Goal: Check status: Check status

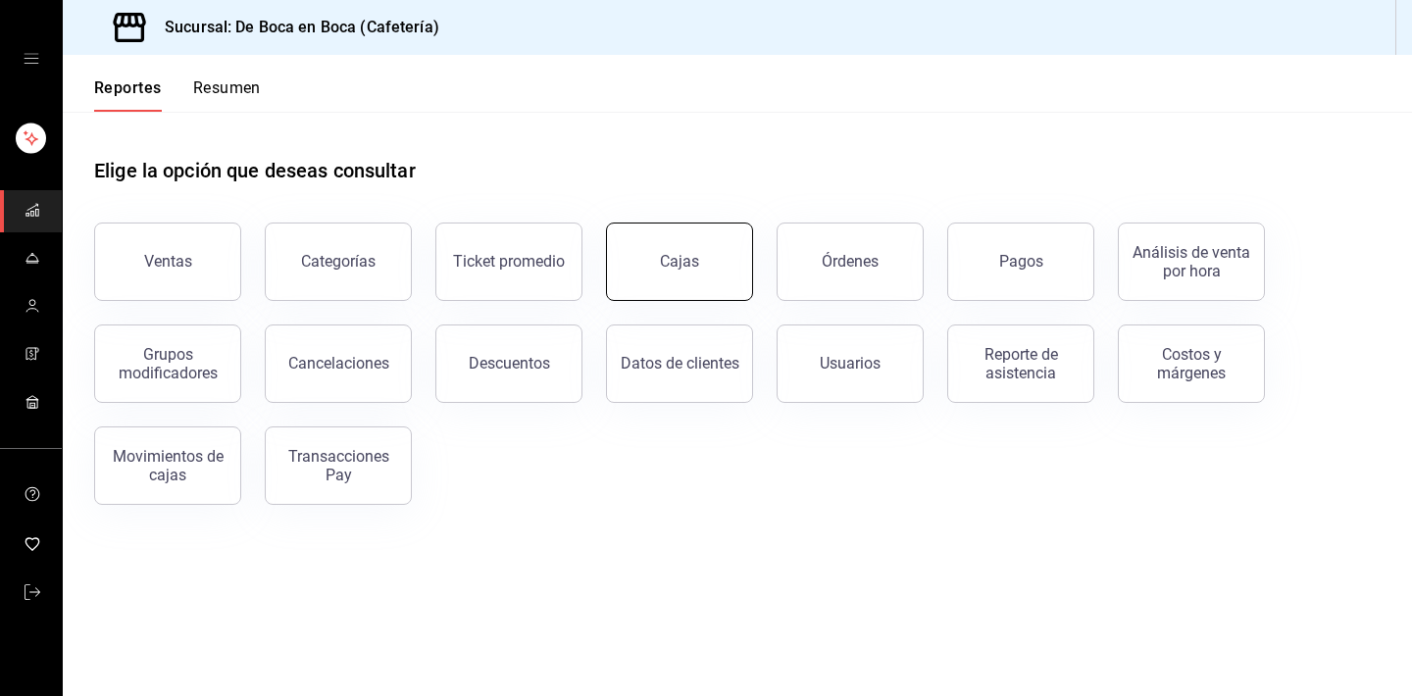
click at [677, 265] on div "Cajas" at bounding box center [679, 261] width 39 height 19
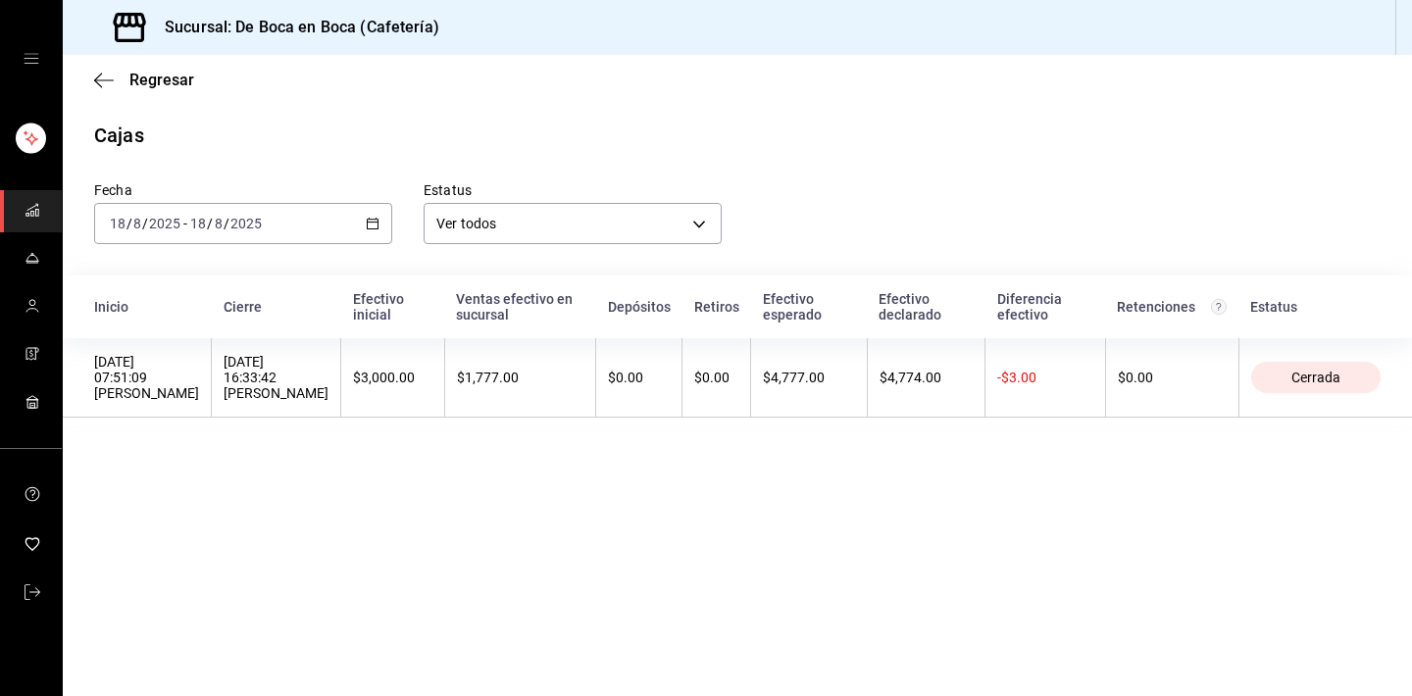
click at [373, 223] on \(Stroke\) "button" at bounding box center [373, 222] width 11 height 1
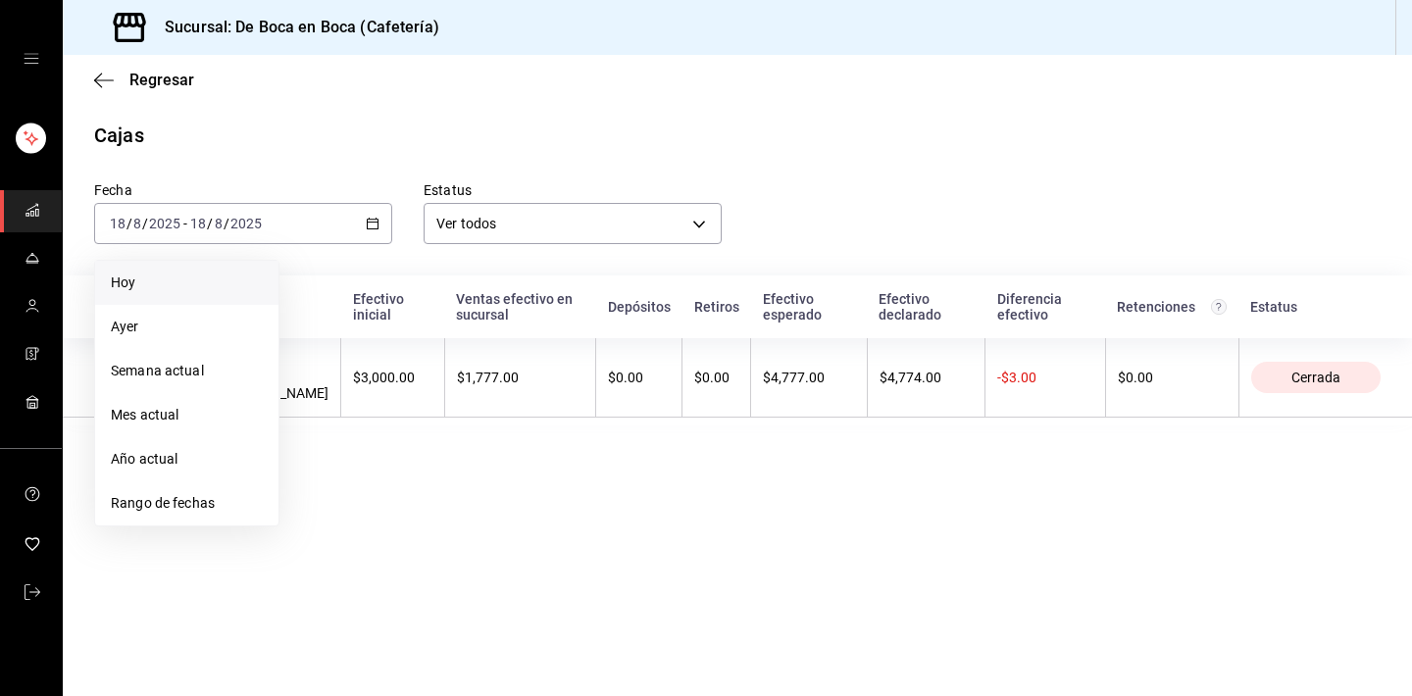
click at [256, 293] on li "Hoy" at bounding box center [186, 283] width 183 height 44
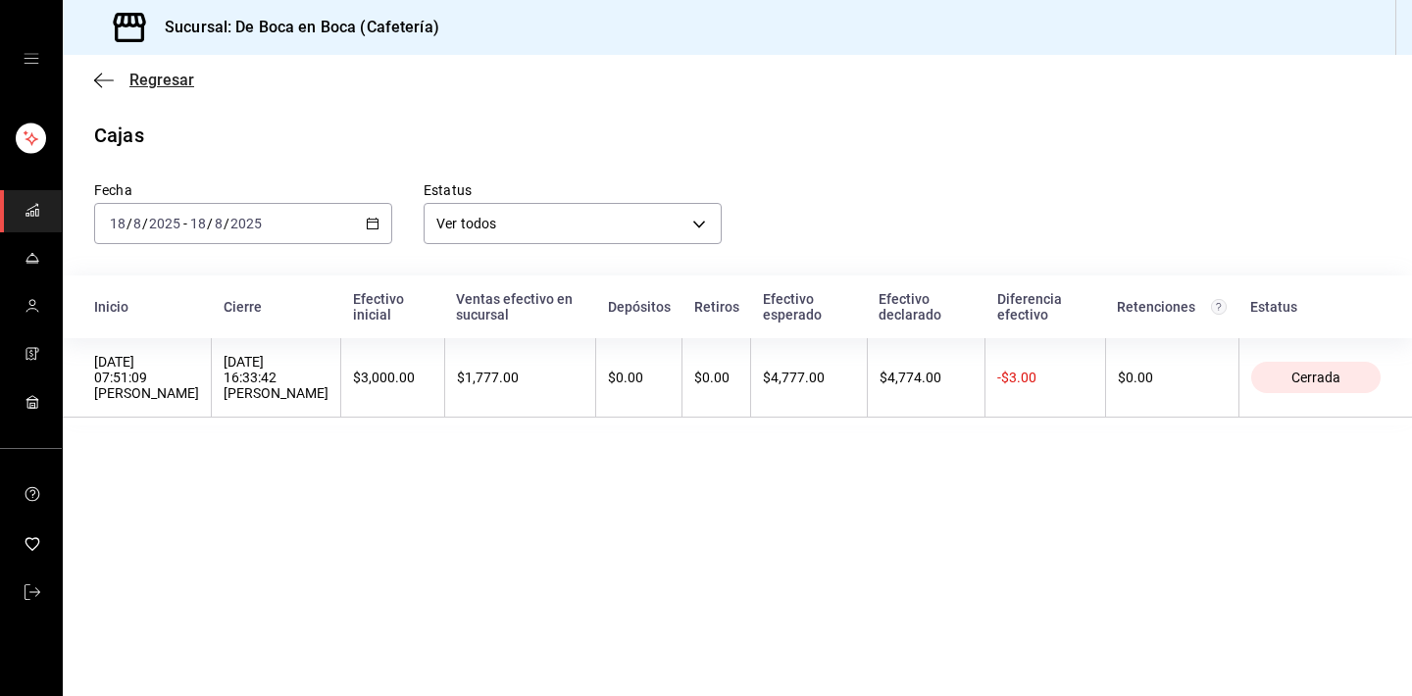
click at [119, 82] on span "Regresar" at bounding box center [144, 80] width 100 height 19
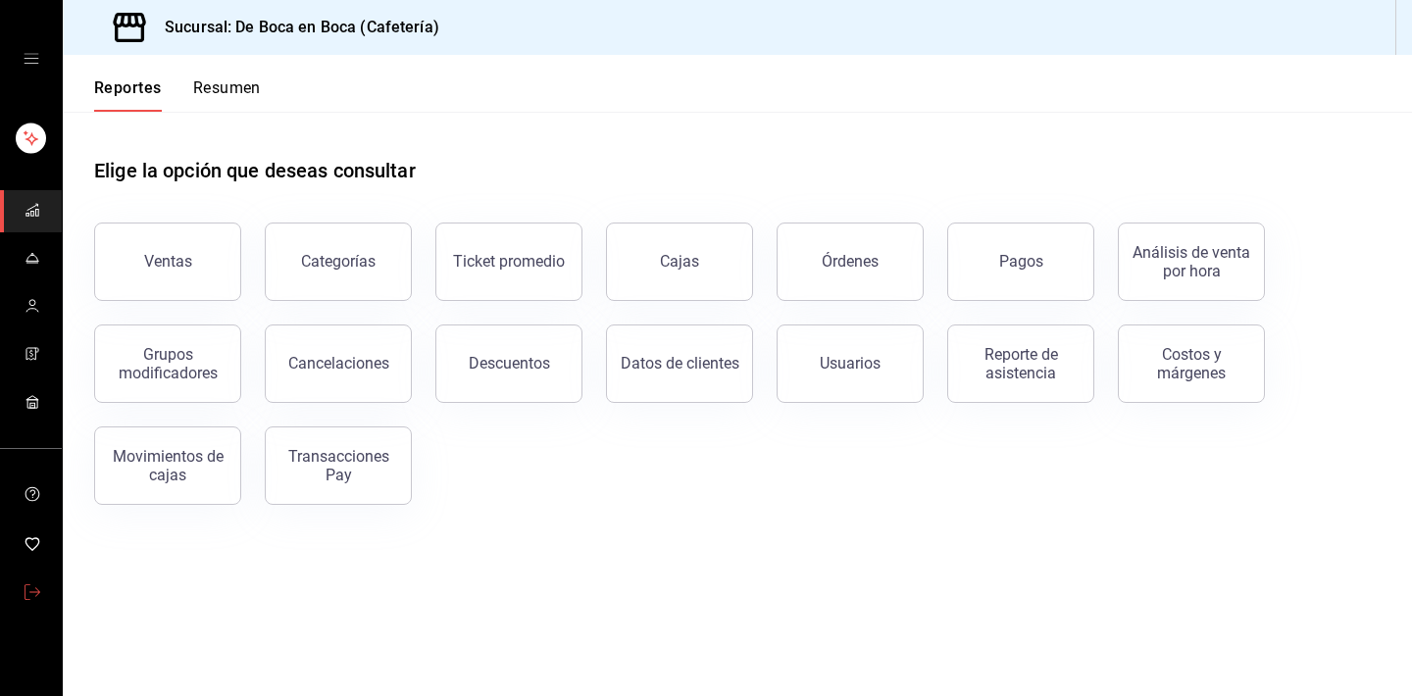
click at [27, 578] on link "mailbox folders" at bounding box center [31, 593] width 62 height 42
